Goal: Information Seeking & Learning: Learn about a topic

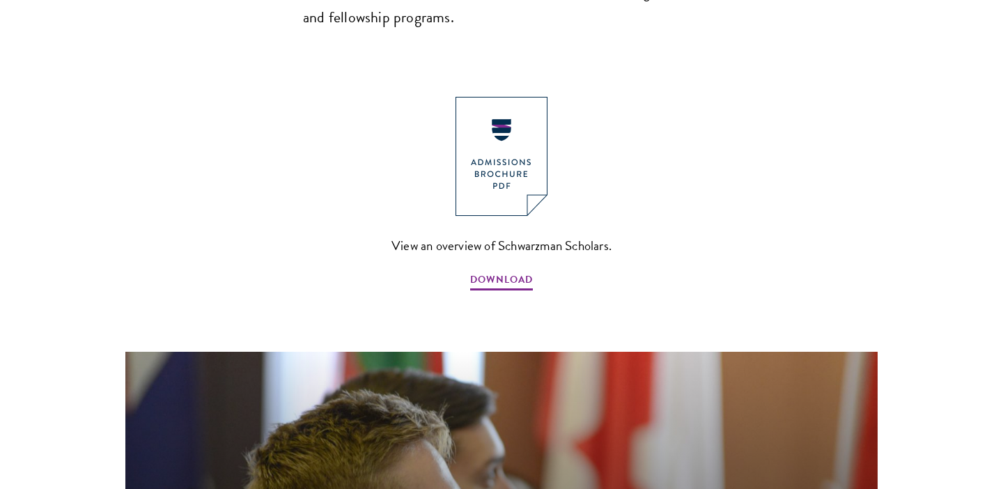
scroll to position [1535, 0]
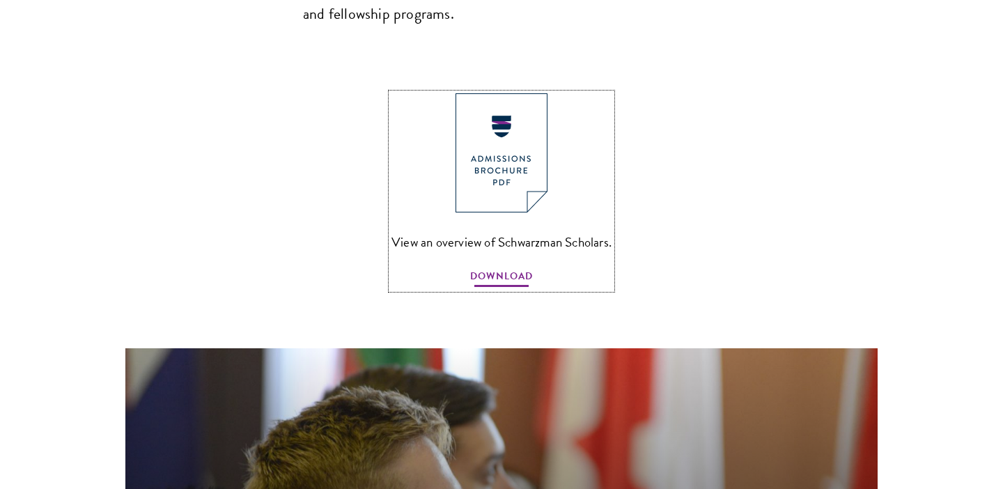
click at [479, 268] on span "DOWNLOAD" at bounding box center [501, 279] width 63 height 22
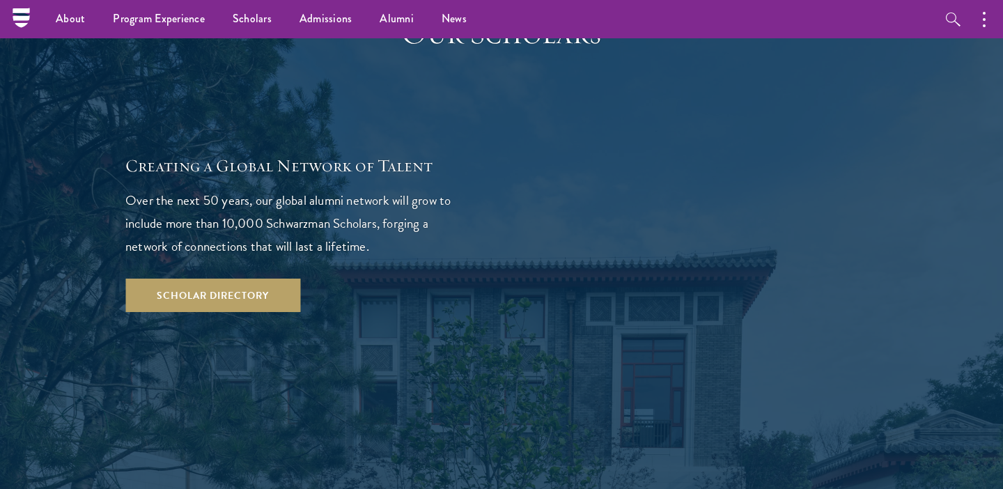
scroll to position [2464, 0]
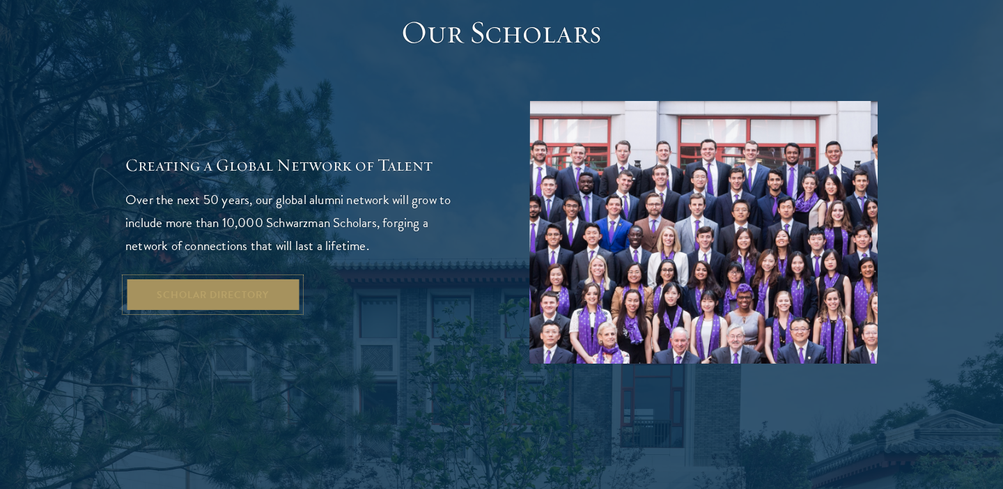
click at [213, 278] on link "Scholar Directory" at bounding box center [212, 294] width 175 height 33
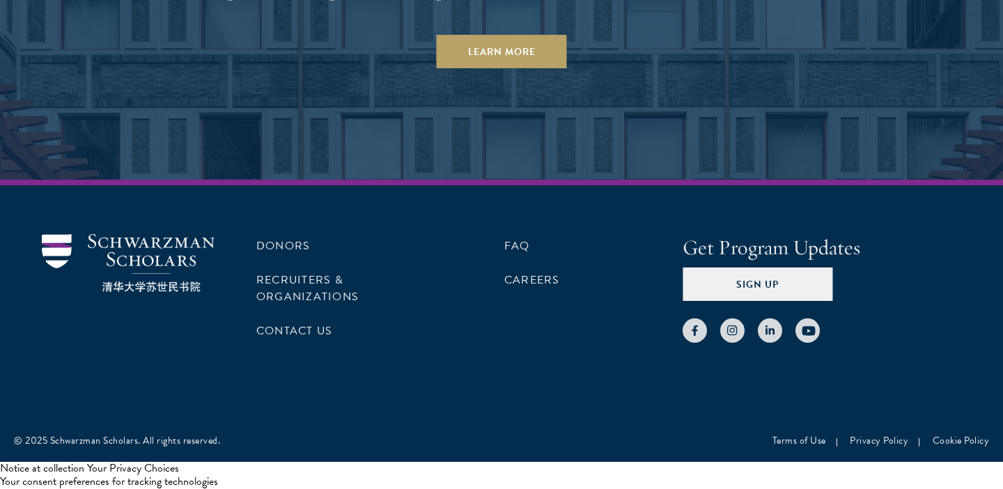
scroll to position [4346, 0]
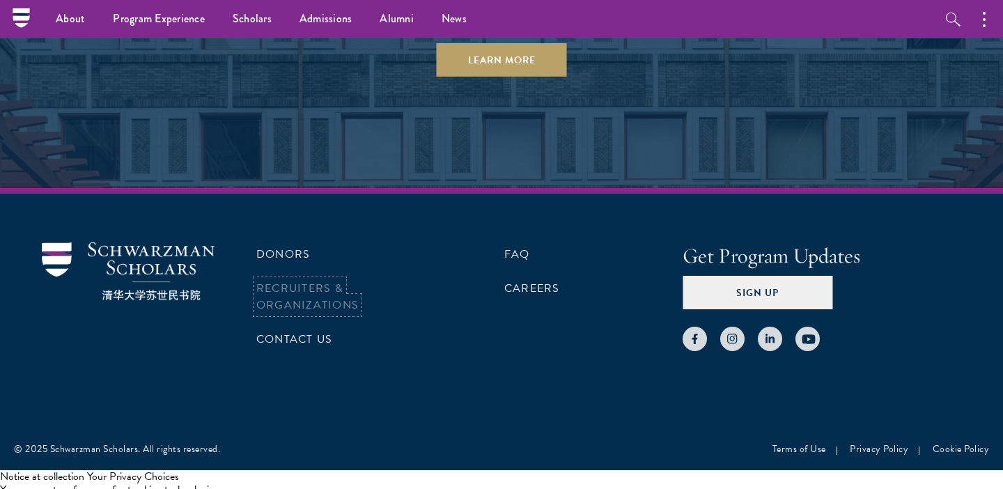
click at [293, 285] on link "Recruiters & Organizations" at bounding box center [307, 296] width 102 height 33
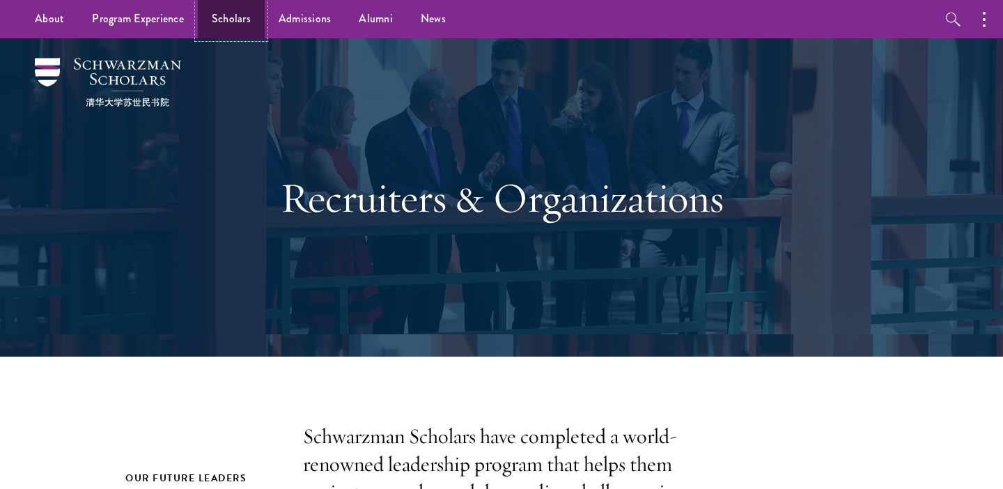
click at [225, 20] on link "Scholars" at bounding box center [231, 19] width 67 height 38
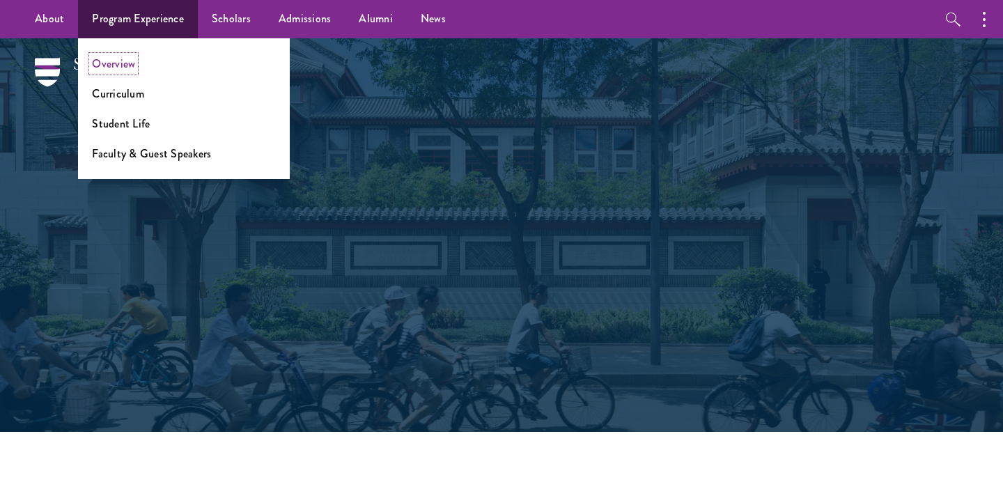
click at [116, 66] on link "Overview" at bounding box center [113, 64] width 43 height 16
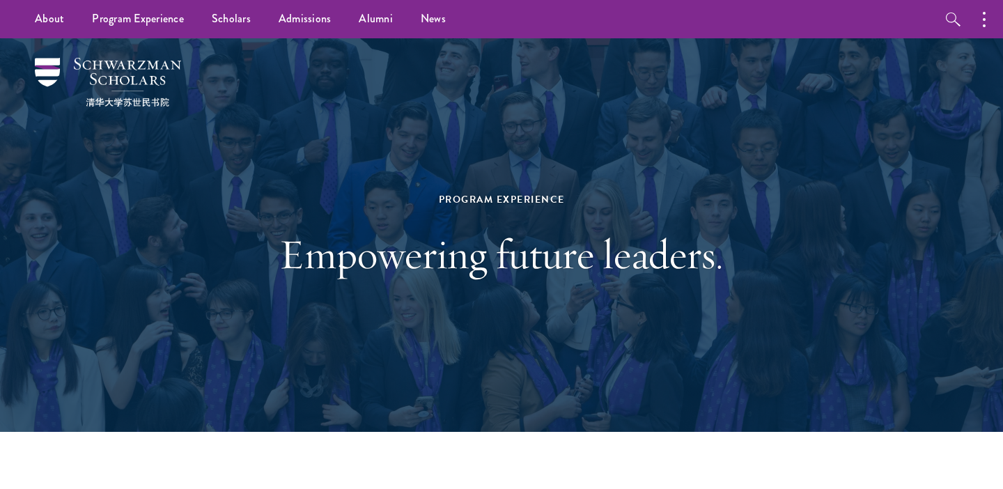
click at [15, 203] on div at bounding box center [501, 235] width 1003 height 394
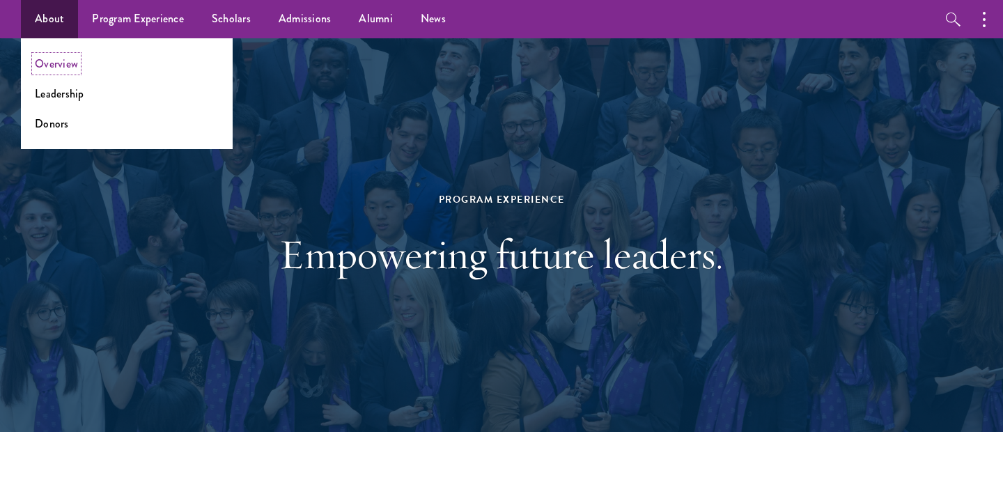
click at [62, 61] on link "Overview" at bounding box center [56, 64] width 43 height 16
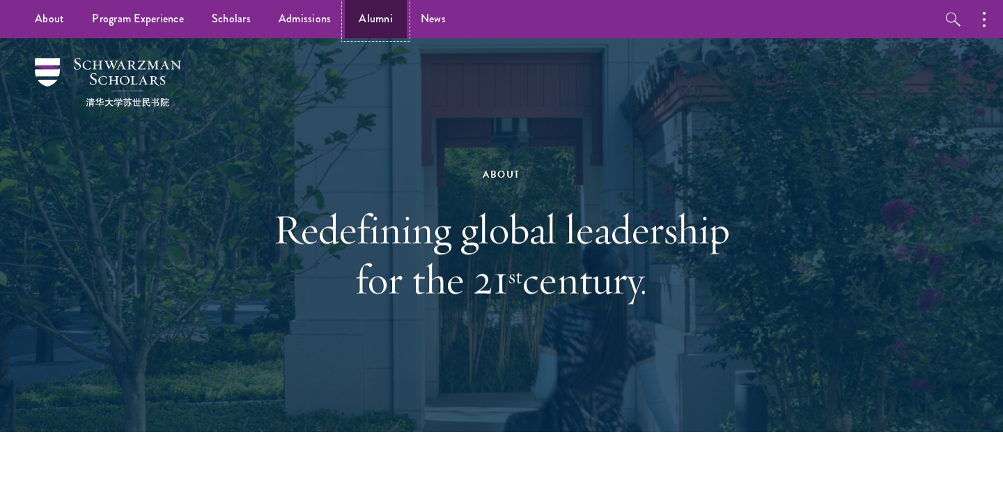
click at [374, 19] on link "Alumni" at bounding box center [376, 19] width 62 height 38
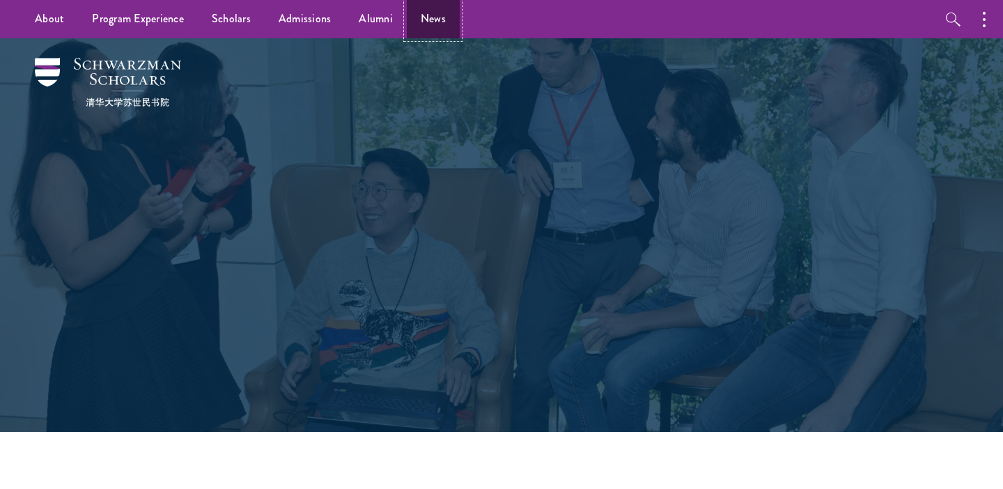
click at [437, 22] on link "News" at bounding box center [433, 19] width 53 height 38
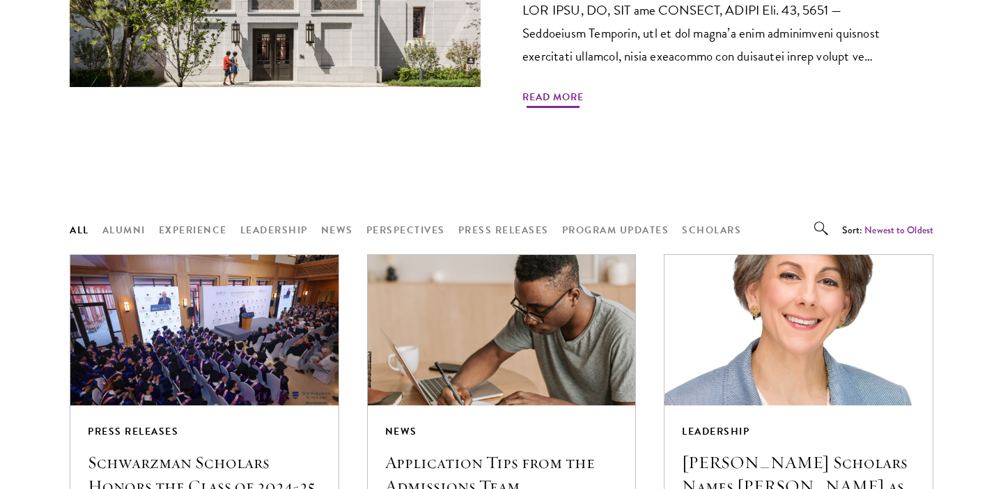
scroll to position [1137, 0]
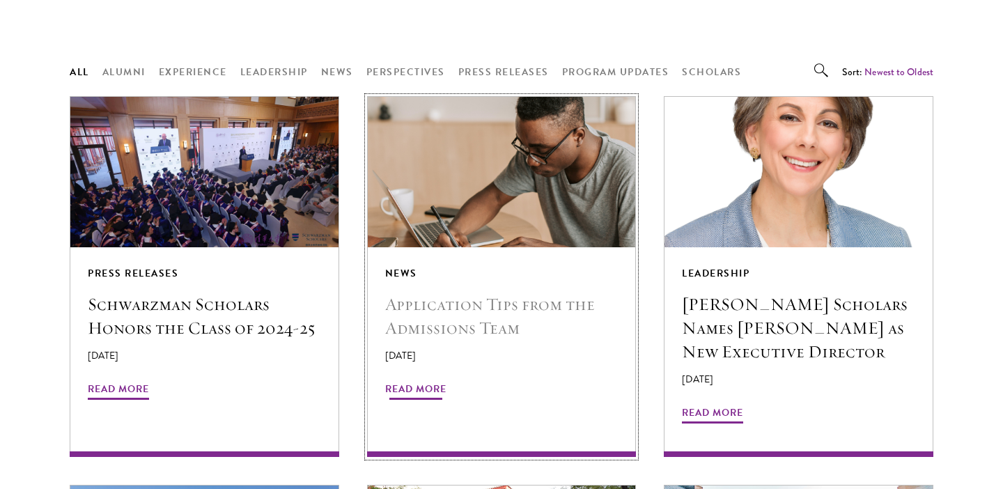
click at [429, 392] on span "Read More" at bounding box center [415, 391] width 61 height 22
